Goal: Task Accomplishment & Management: Use online tool/utility

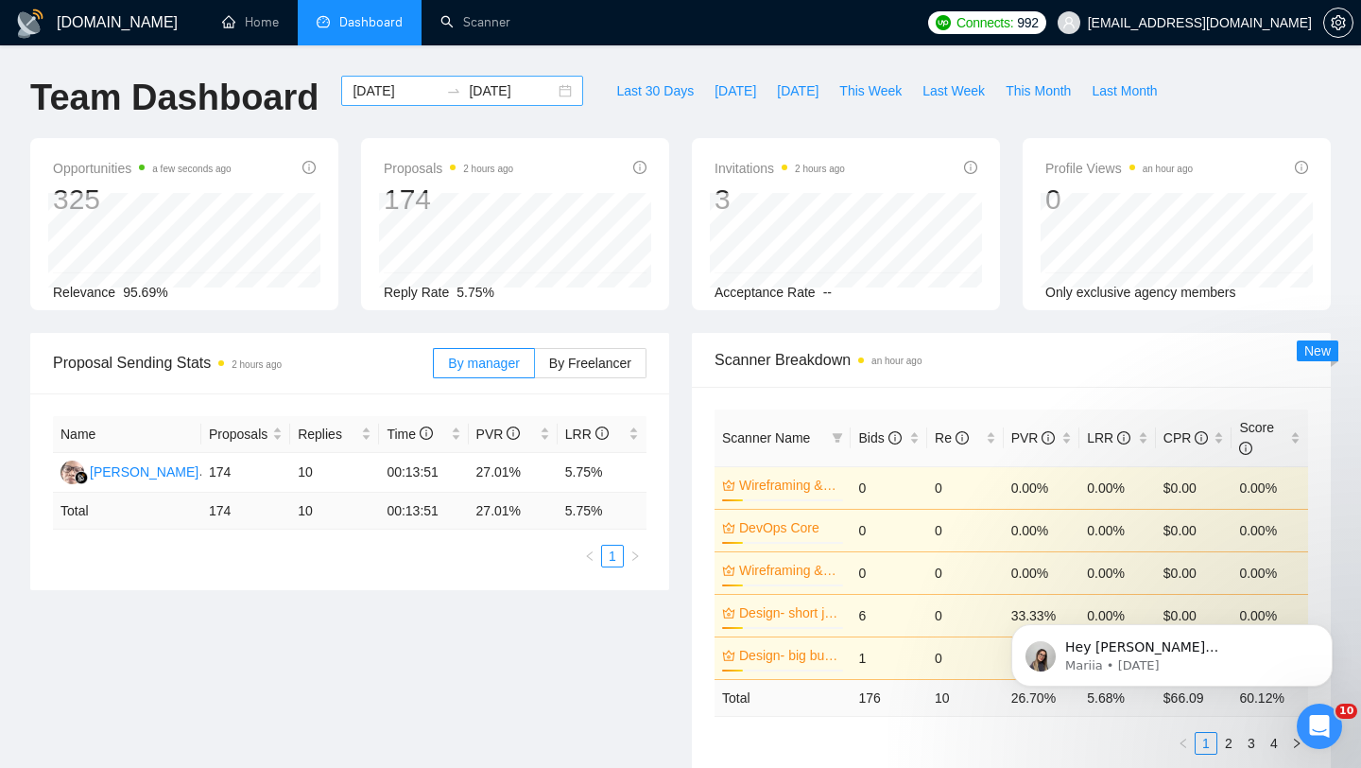
click at [548, 95] on div "2025-08-13 2025-09-12" at bounding box center [462, 91] width 242 height 30
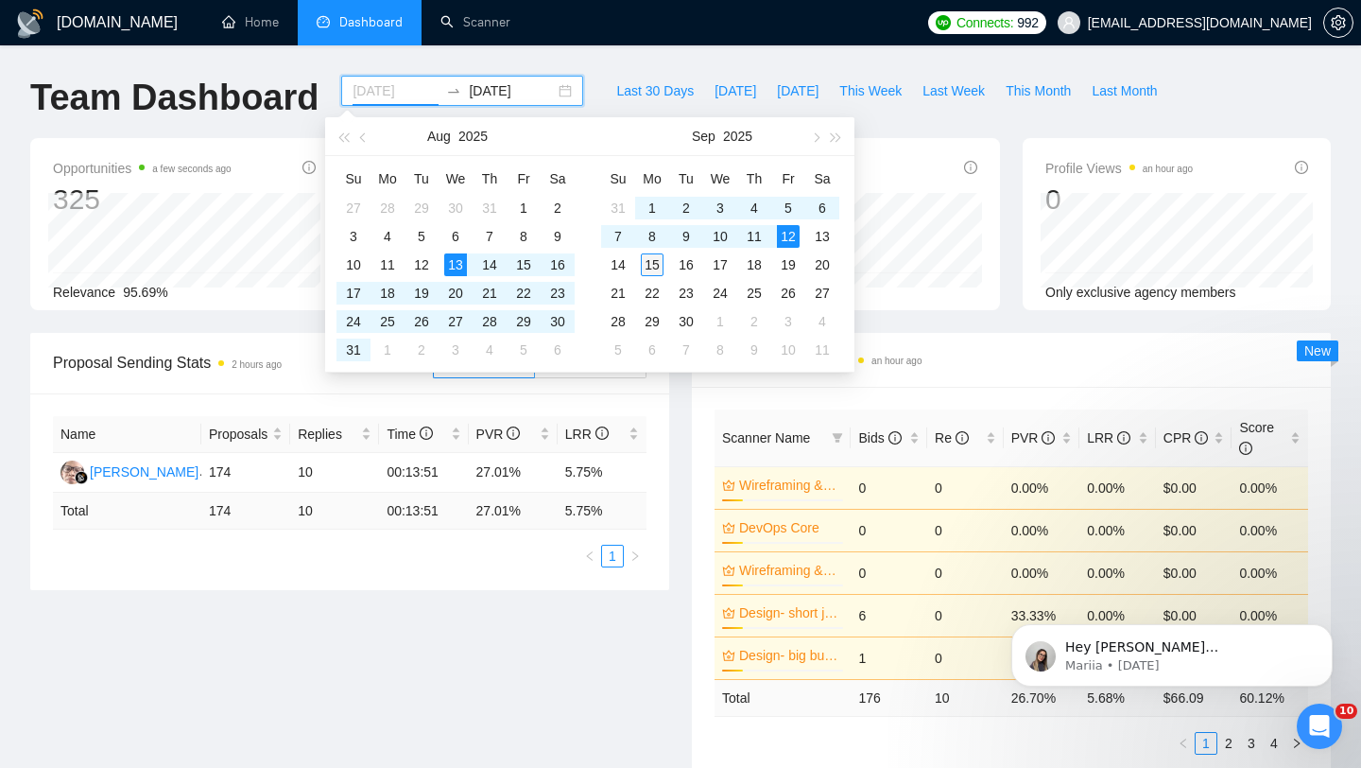
type input "2025-09-15"
click at [656, 266] on div "15" at bounding box center [652, 264] width 23 height 23
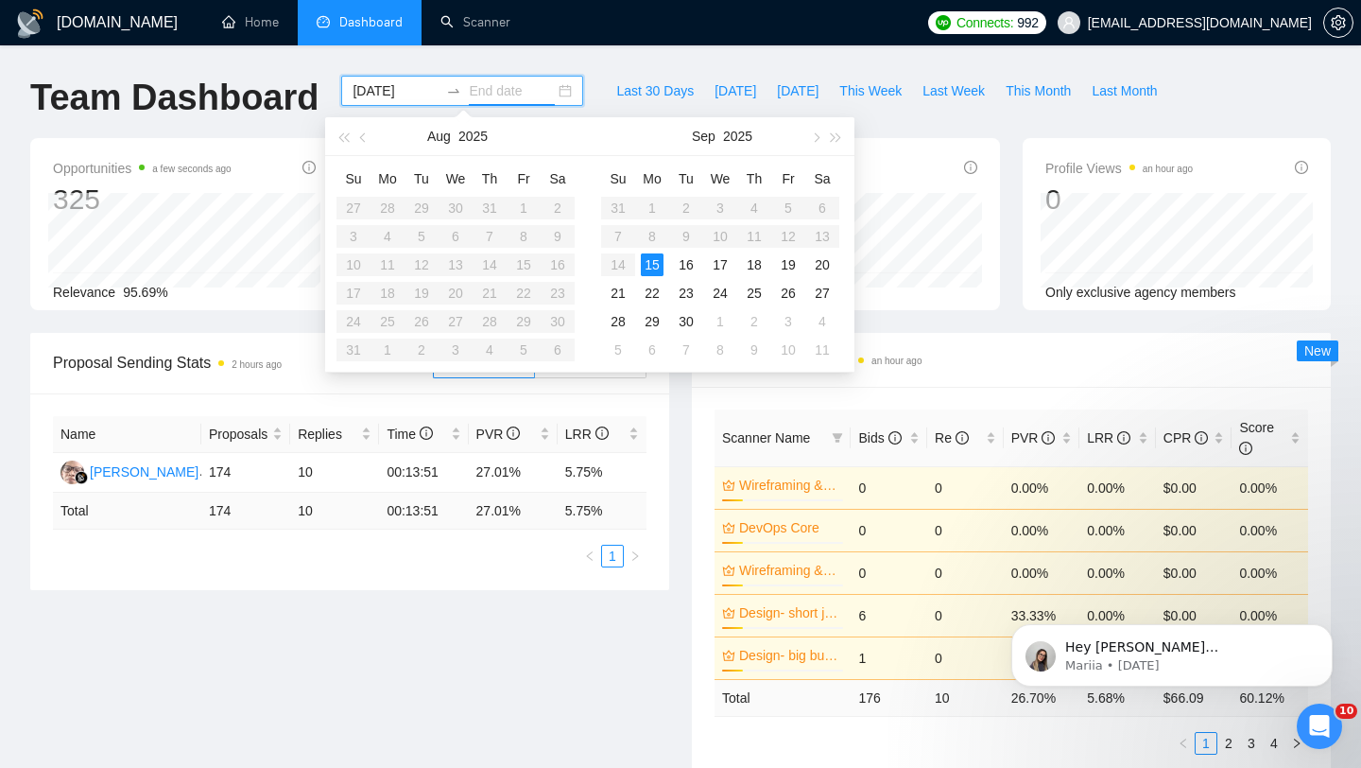
type input "2025-09-16"
click at [409, 92] on input "2025-09-15" at bounding box center [396, 90] width 86 height 21
type input "[DATE]"
click at [786, 235] on div "12" at bounding box center [788, 236] width 23 height 23
type input "2025-09-15"
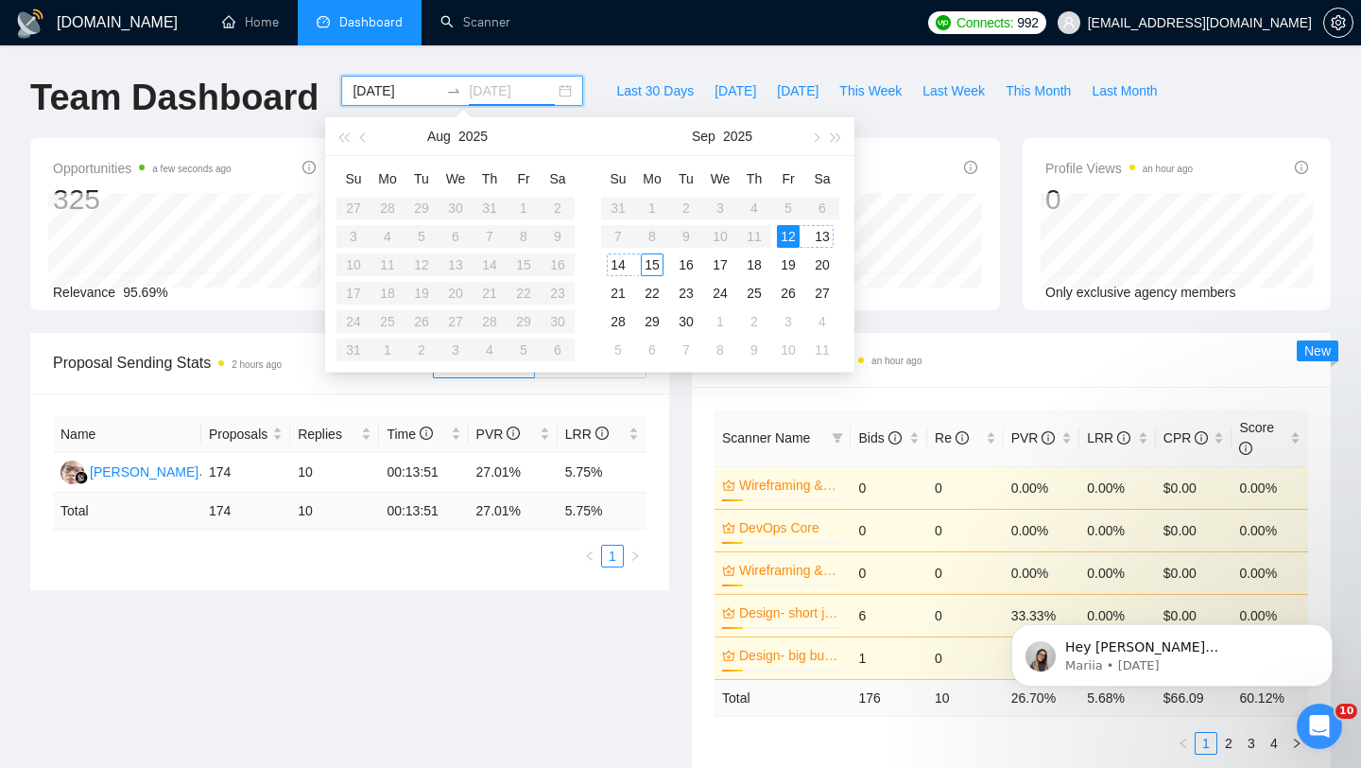
click at [647, 270] on div "15" at bounding box center [652, 264] width 23 height 23
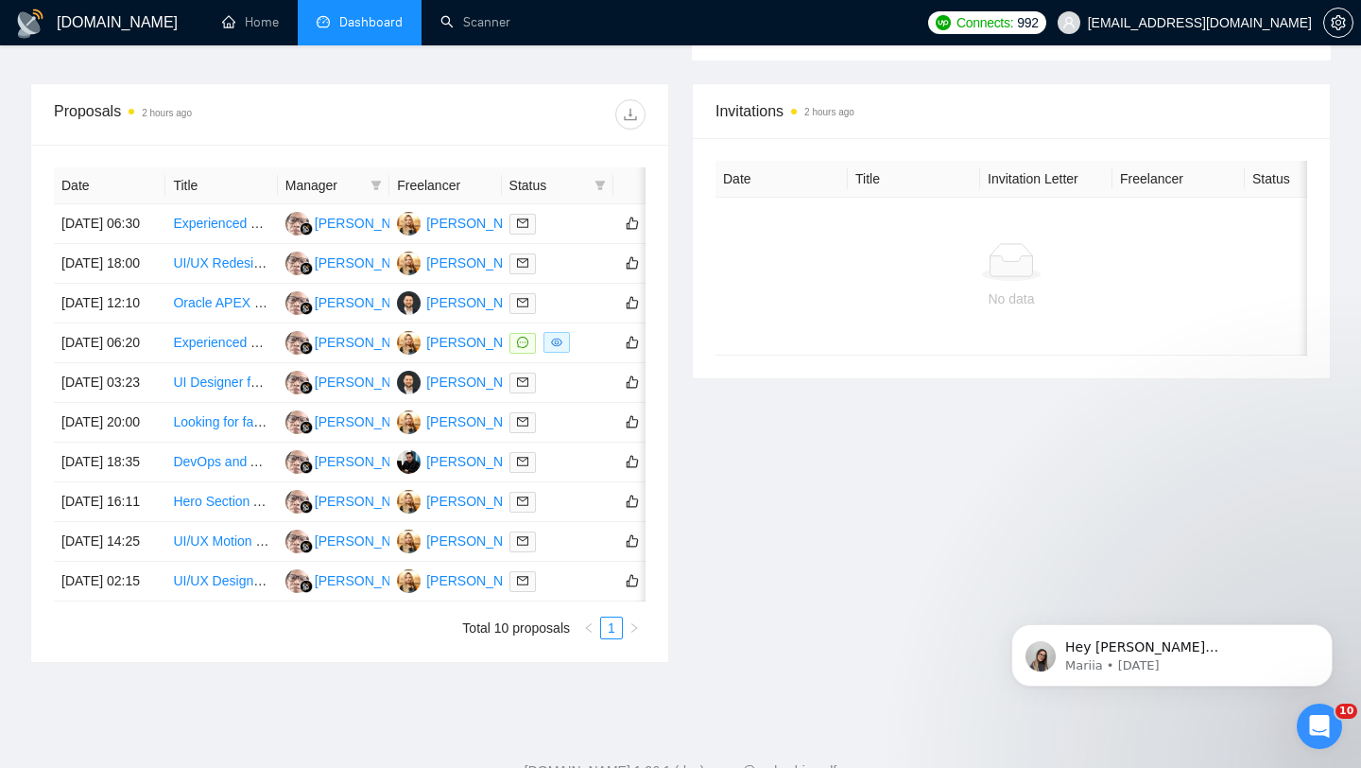
scroll to position [710, 0]
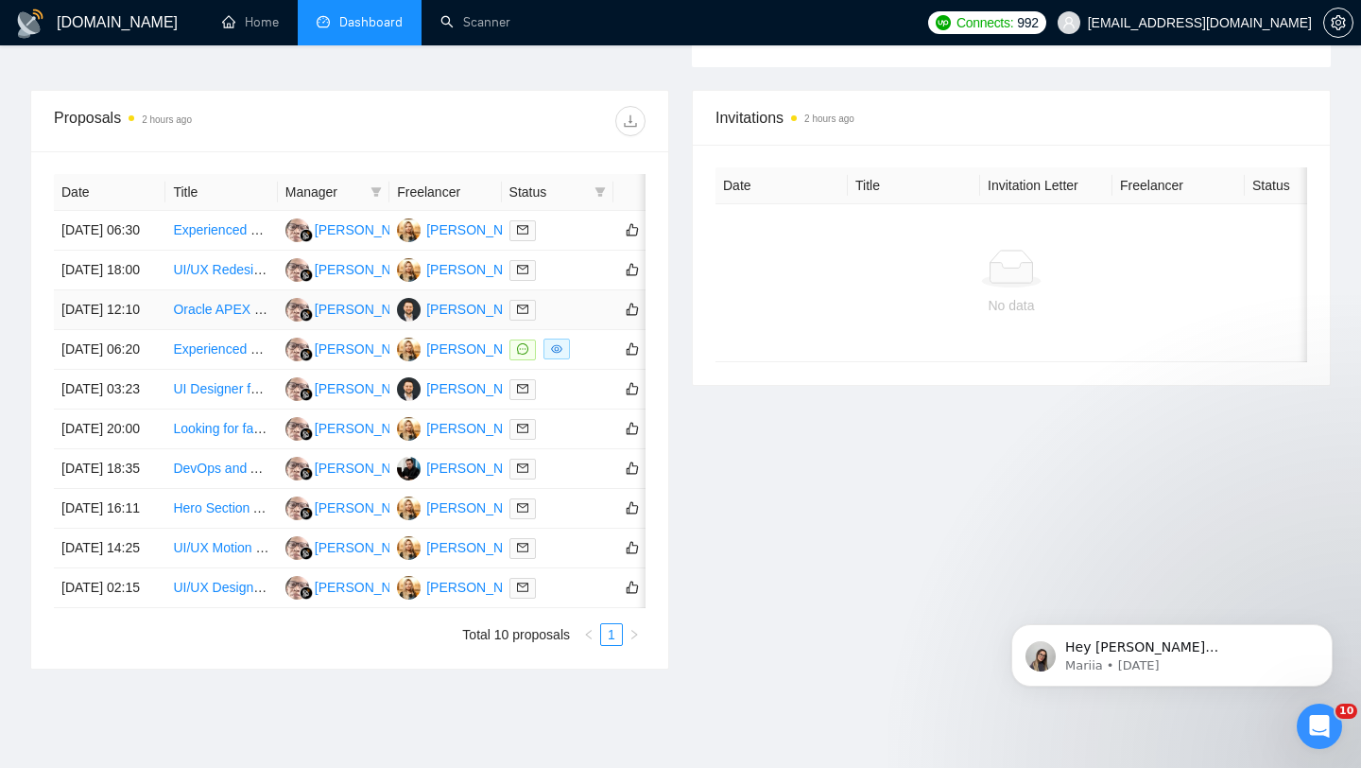
click at [195, 330] on td "Oracle APEX Development" at bounding box center [221, 310] width 112 height 40
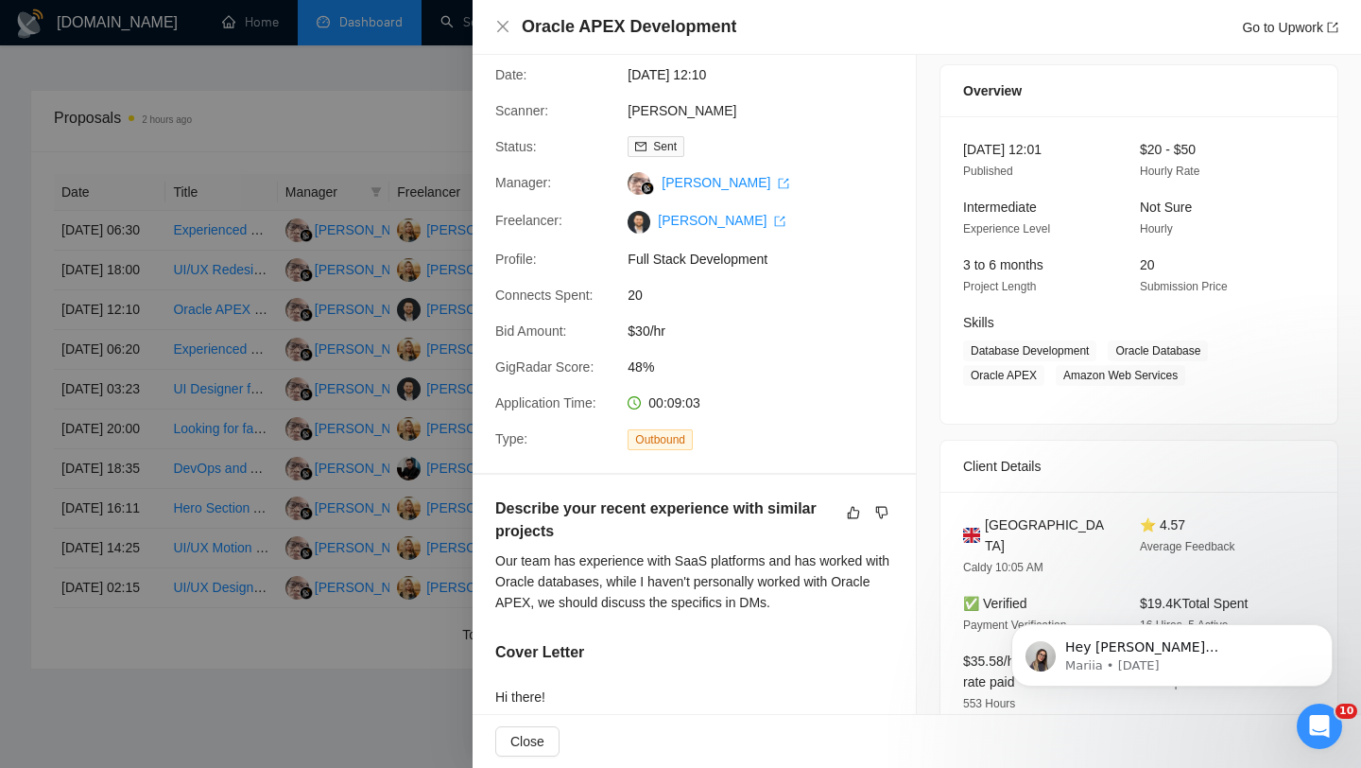
scroll to position [0, 0]
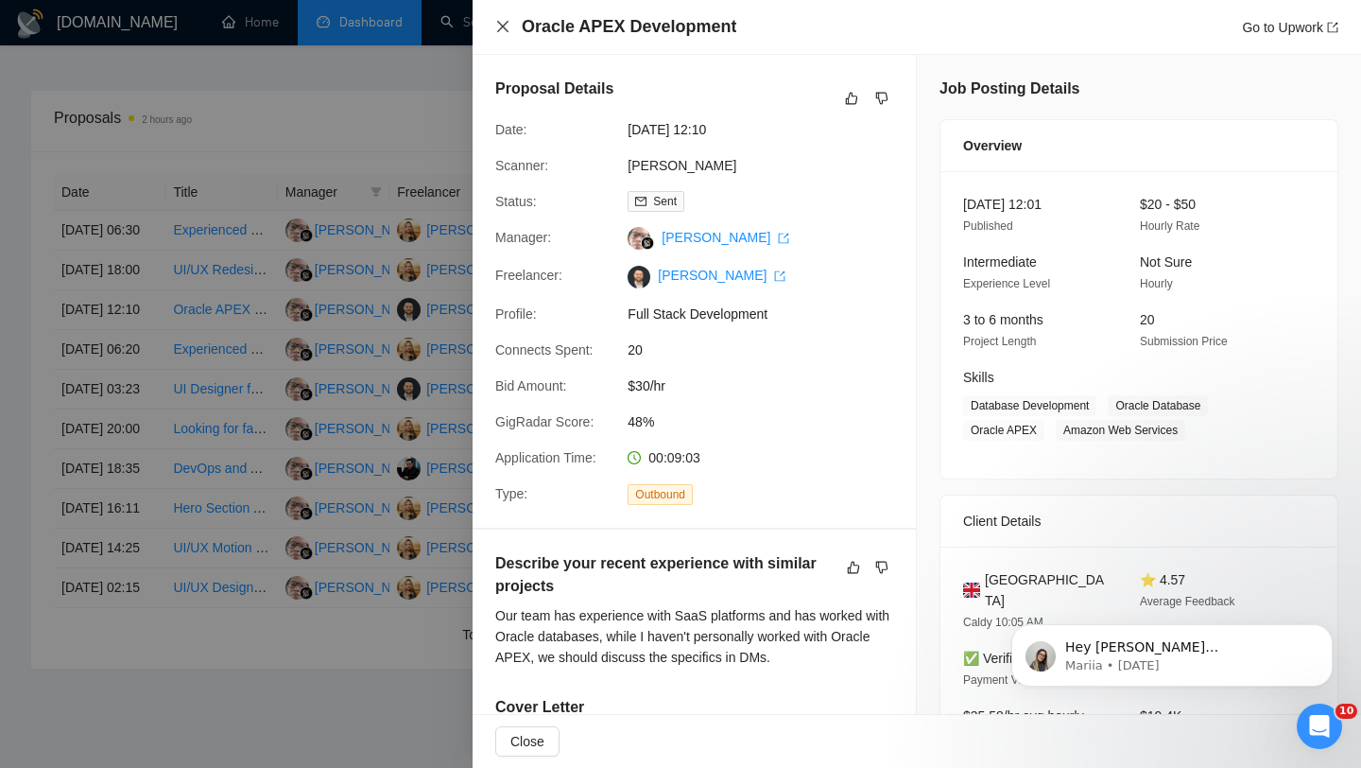
click at [503, 27] on icon "close" at bounding box center [502, 26] width 11 height 11
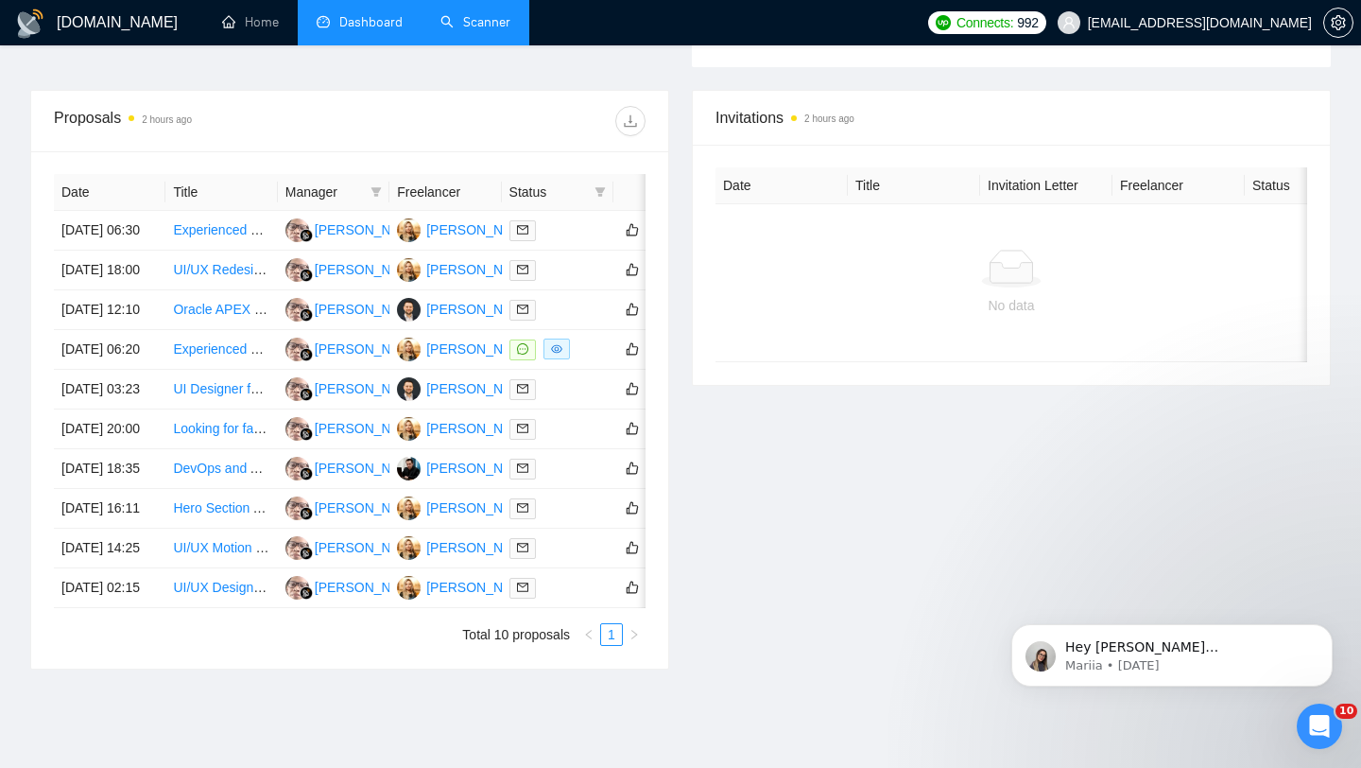
click at [477, 30] on link "Scanner" at bounding box center [476, 22] width 70 height 16
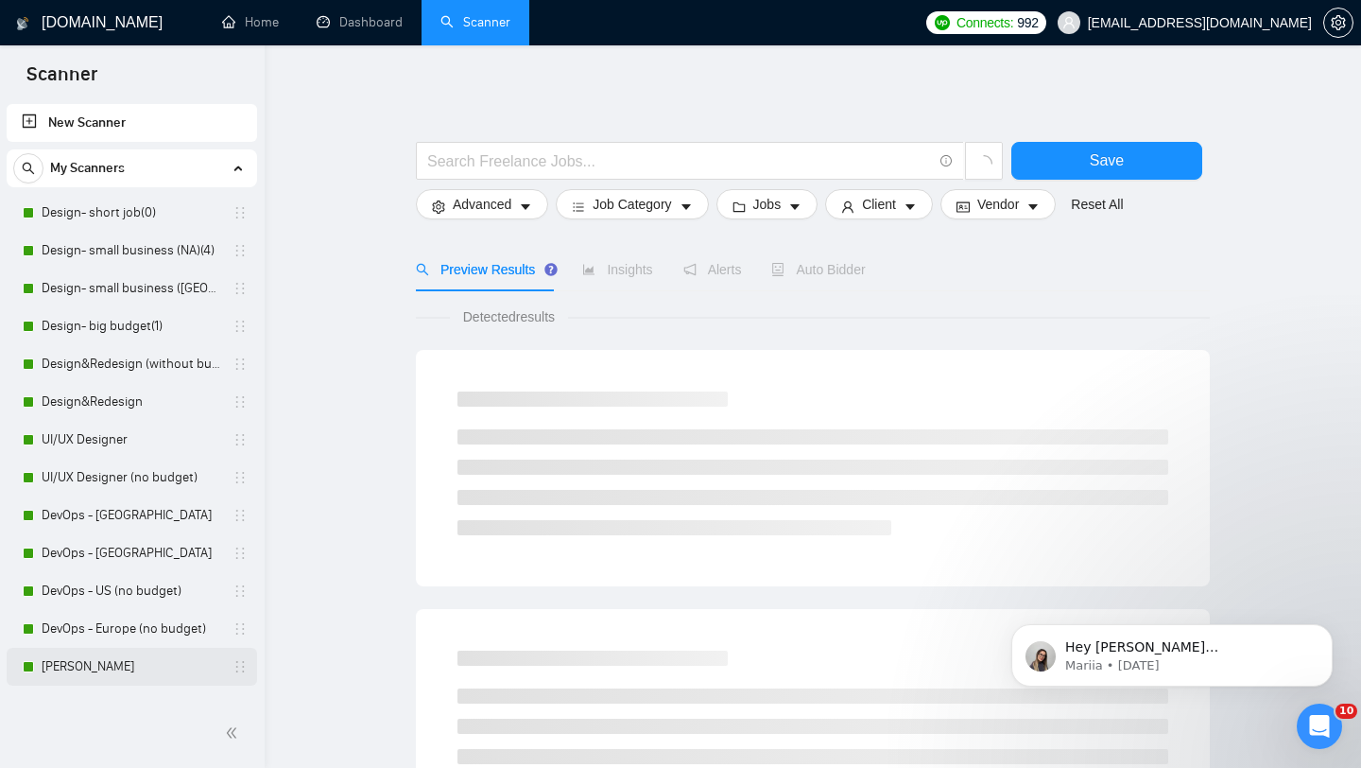
click at [75, 662] on link "Alex" at bounding box center [132, 667] width 180 height 38
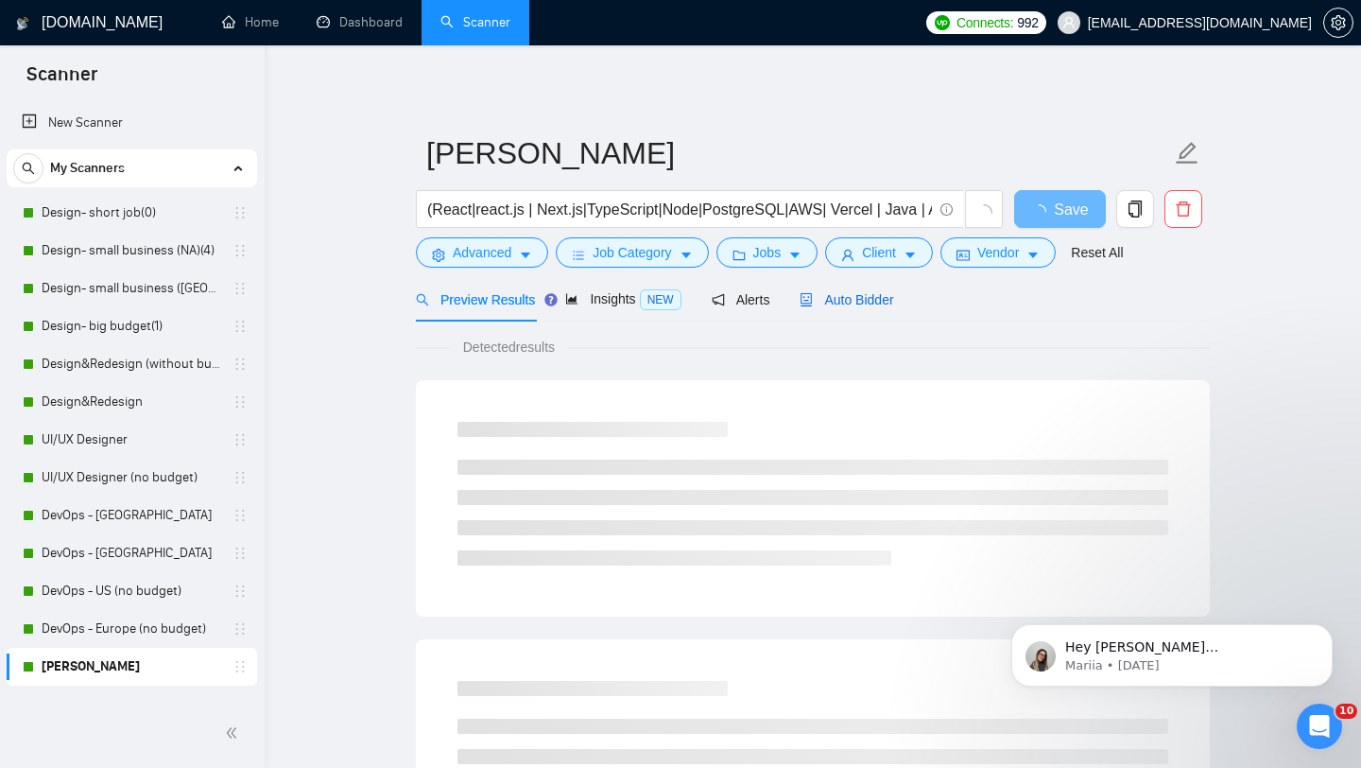
click at [869, 293] on span "Auto Bidder" at bounding box center [847, 299] width 94 height 15
